Goal: Information Seeking & Learning: Learn about a topic

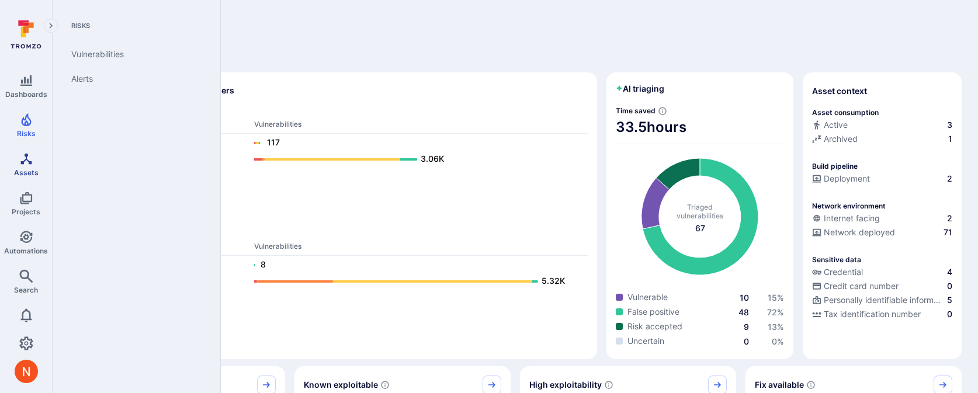
click at [27, 161] on icon "Assets" at bounding box center [26, 159] width 14 height 14
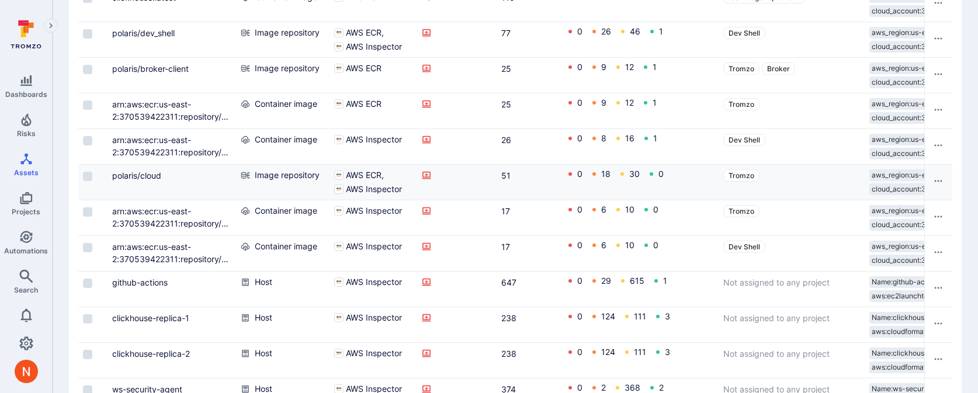
scroll to position [1126, 0]
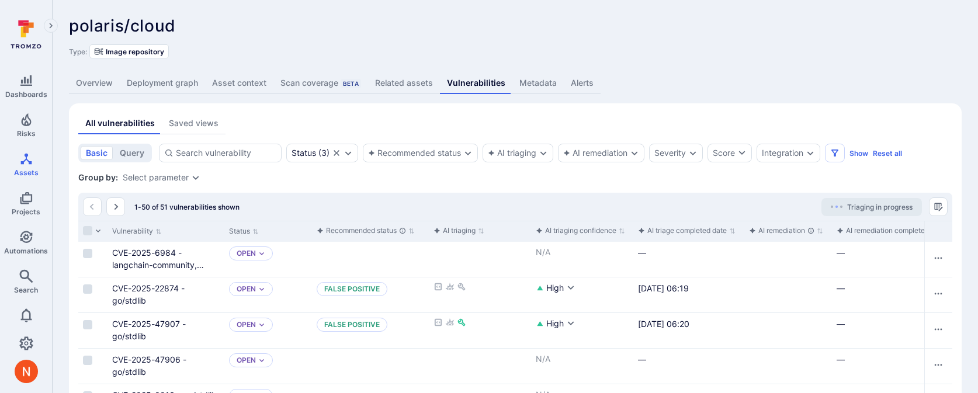
click at [185, 180] on div "Select parameter" at bounding box center [156, 177] width 66 height 9
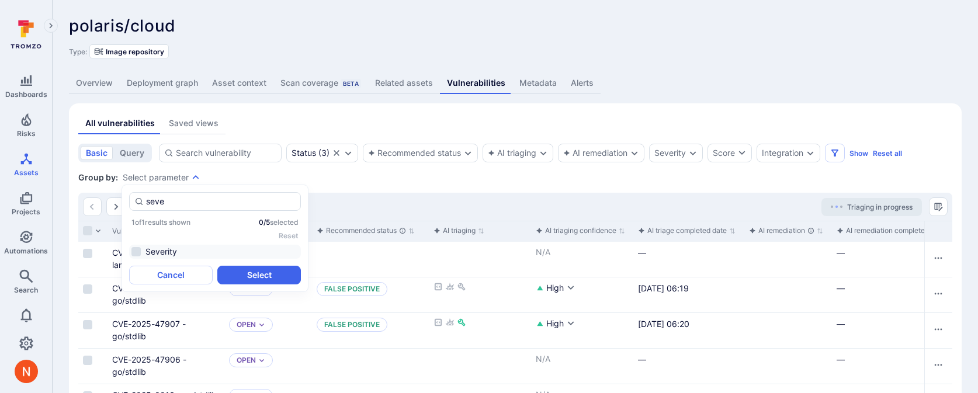
click at [178, 249] on li "Severity" at bounding box center [215, 252] width 172 height 14
type input "seve"
click at [241, 276] on button "Select" at bounding box center [259, 275] width 84 height 19
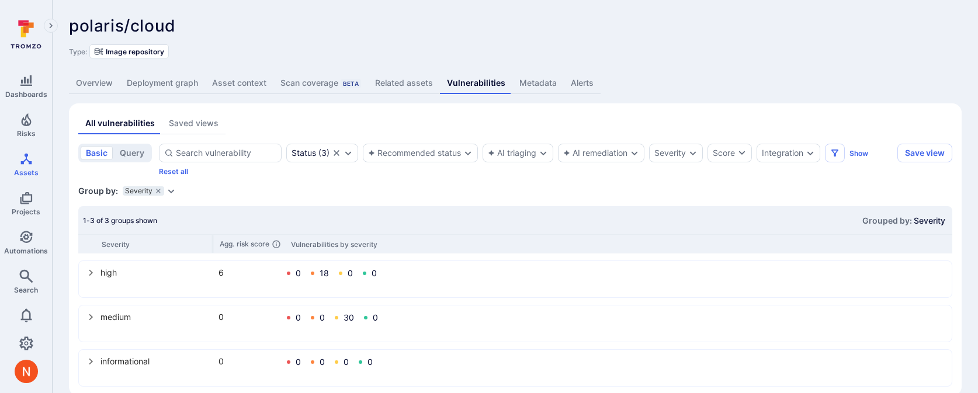
scroll to position [19, 0]
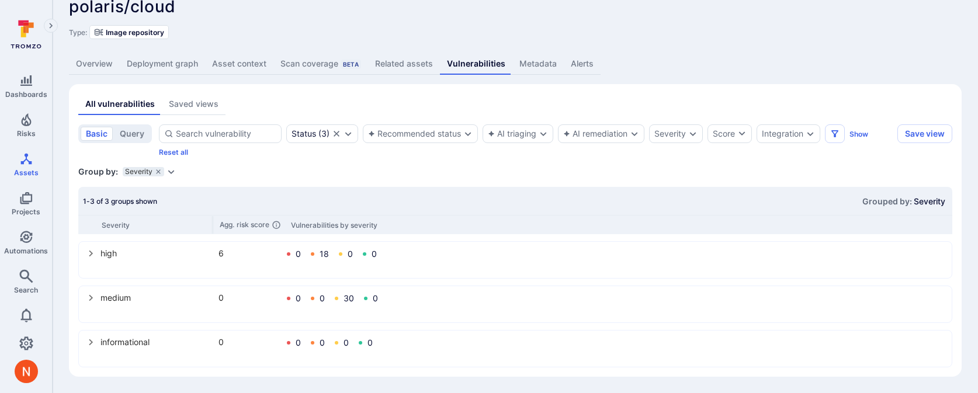
click at [88, 344] on icon "select group" at bounding box center [90, 342] width 9 height 9
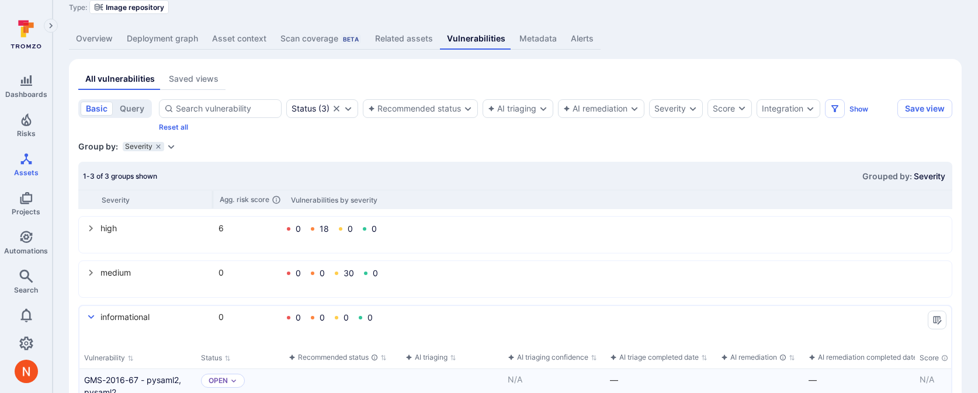
scroll to position [0, 0]
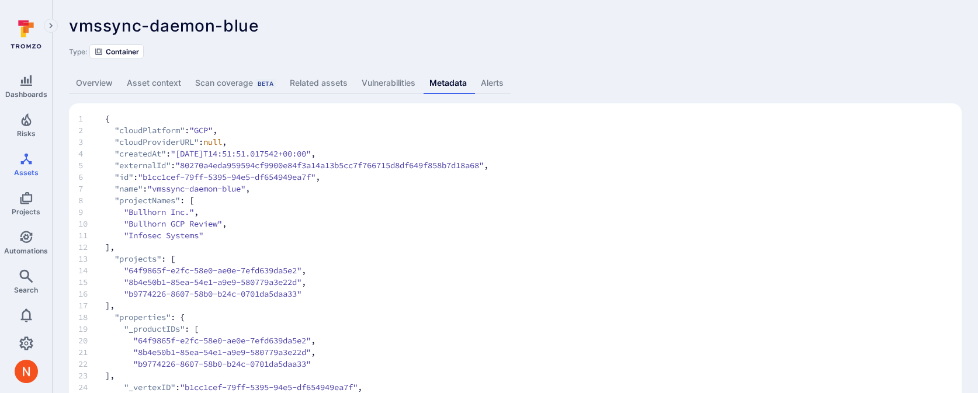
click at [92, 86] on link "Overview" at bounding box center [94, 83] width 51 height 22
